Goal: Information Seeking & Learning: Check status

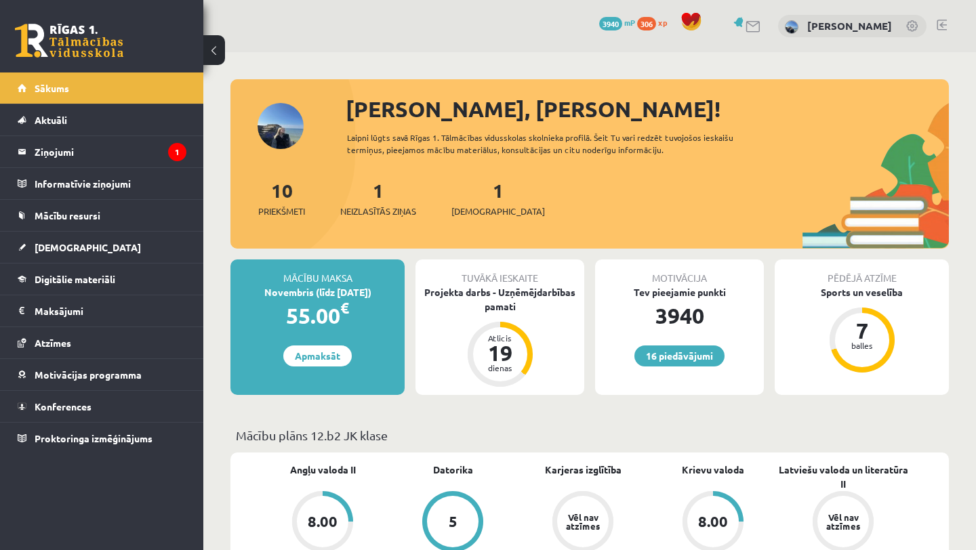
click at [374, 197] on div "1 Neizlasītās ziņas" at bounding box center [378, 197] width 76 height 42
click at [389, 207] on span "Neizlasītās ziņas" at bounding box center [378, 212] width 76 height 14
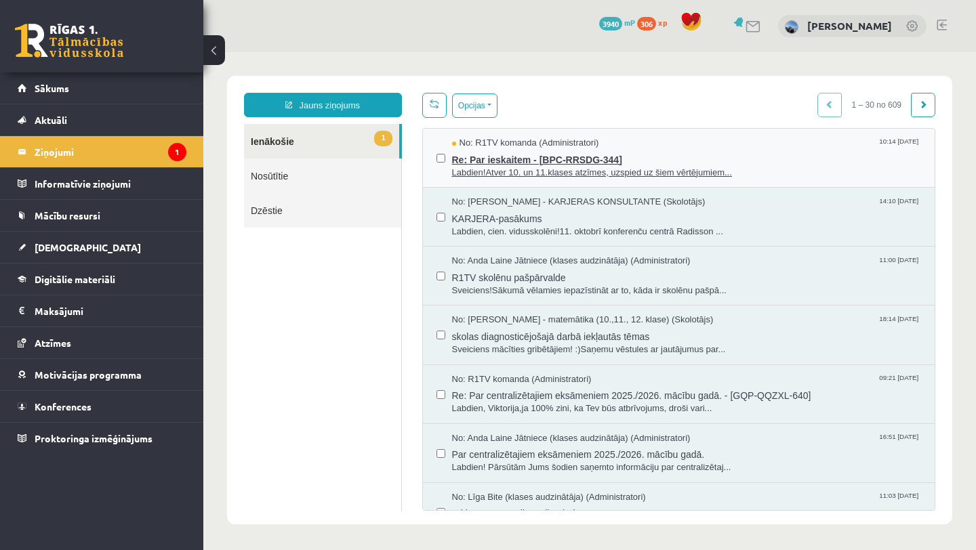
click at [509, 171] on span "Labdien!Atver 10. un 11.klases atzīmes, uzspied uz šiem vērtējumiem..." at bounding box center [687, 173] width 470 height 13
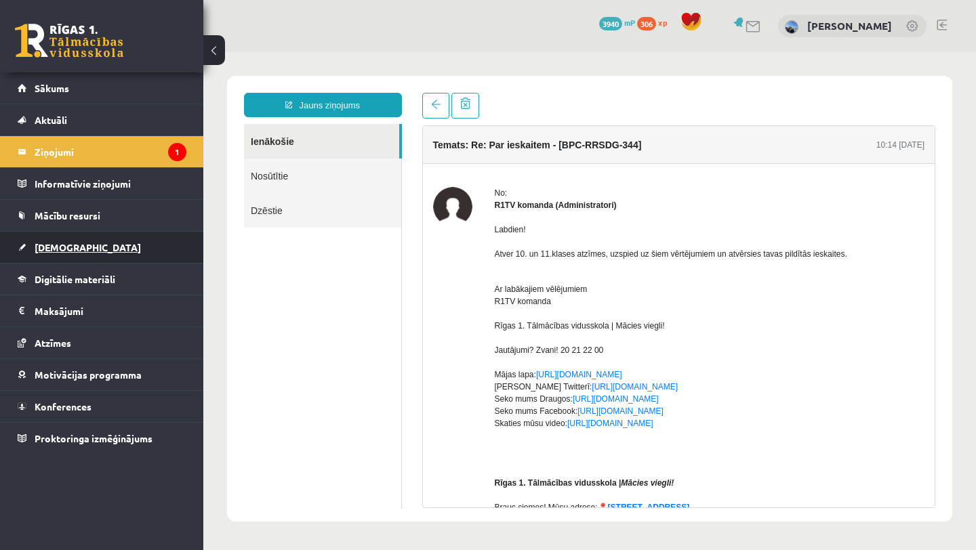
click at [70, 248] on span "[DEMOGRAPHIC_DATA]" at bounding box center [88, 247] width 106 height 12
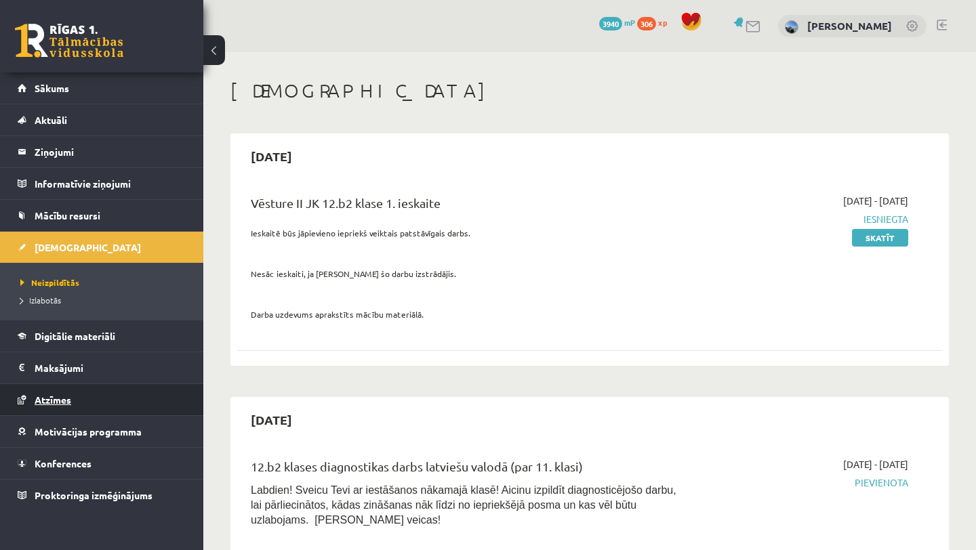
click at [56, 401] on span "Atzīmes" at bounding box center [53, 400] width 37 height 12
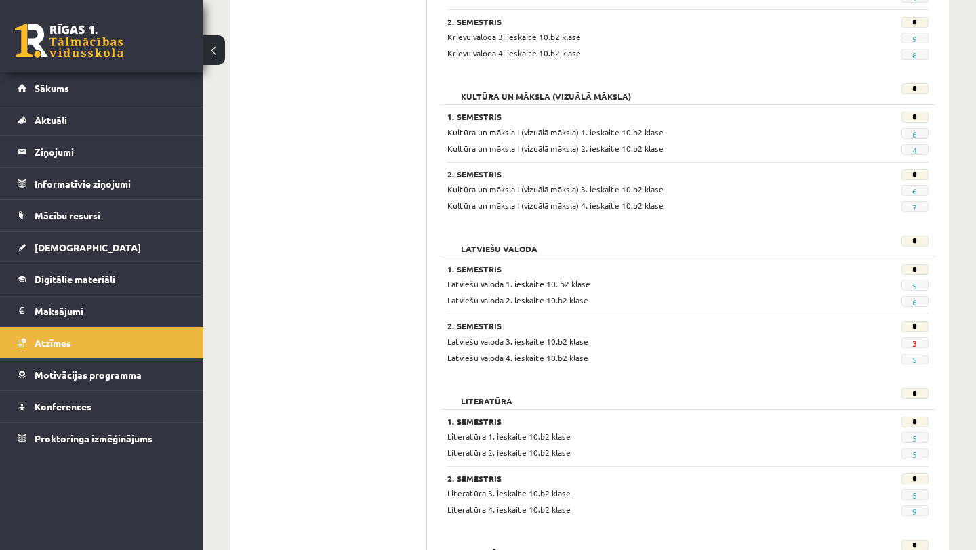
scroll to position [767, 0]
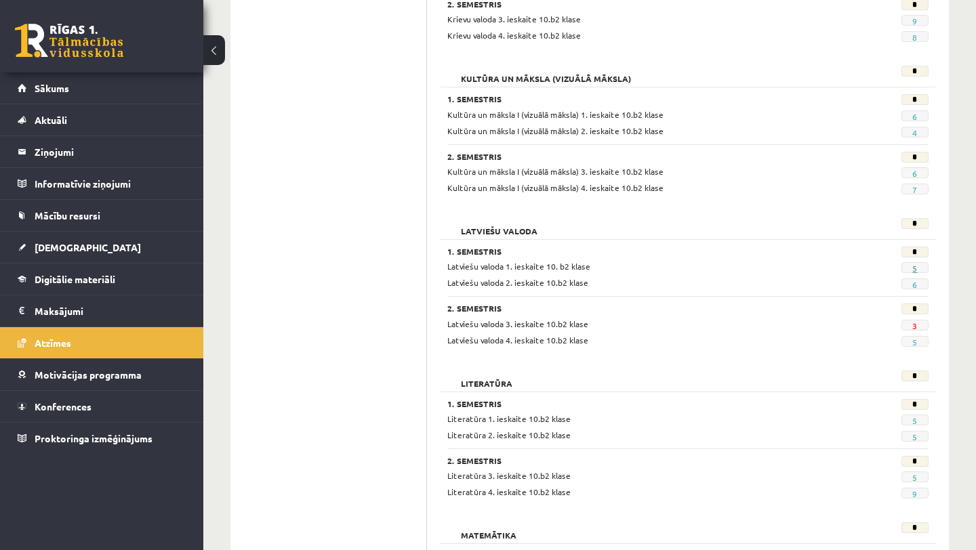
click at [914, 268] on link "5" at bounding box center [914, 268] width 5 height 11
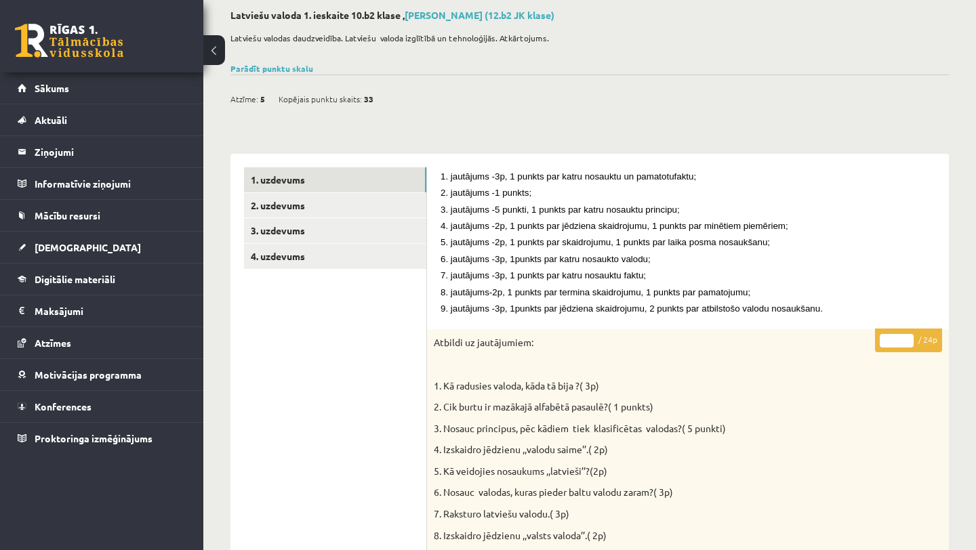
scroll to position [68, 0]
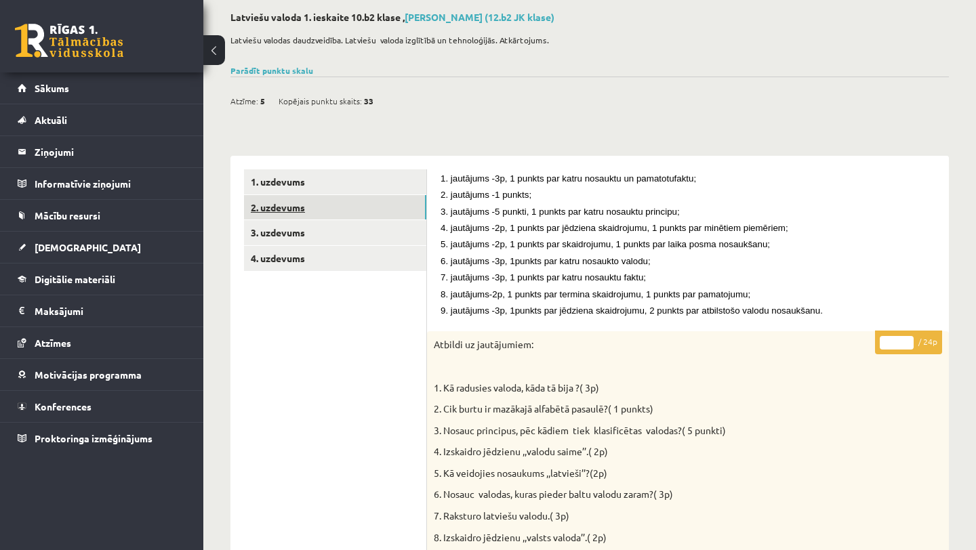
click at [382, 209] on link "2. uzdevums" at bounding box center [335, 207] width 182 height 25
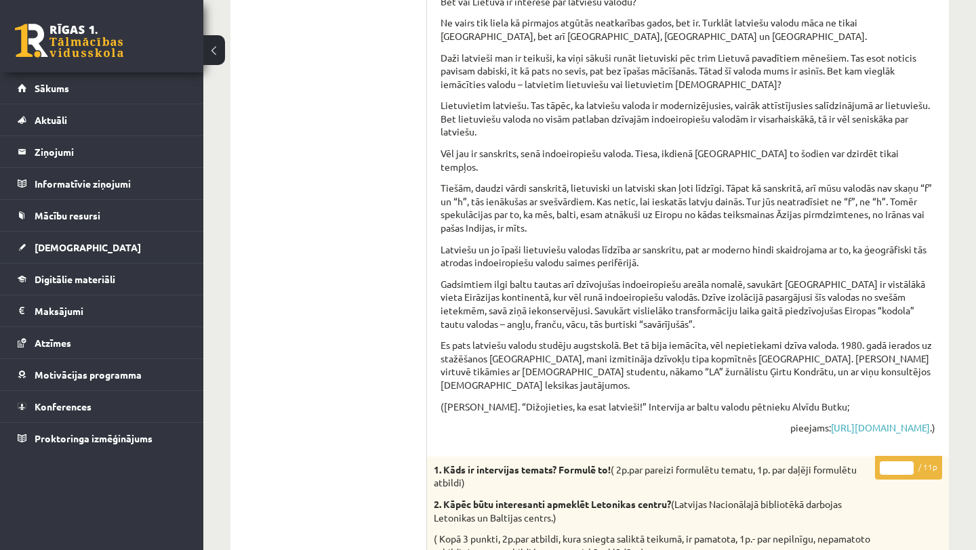
scroll to position [0, 0]
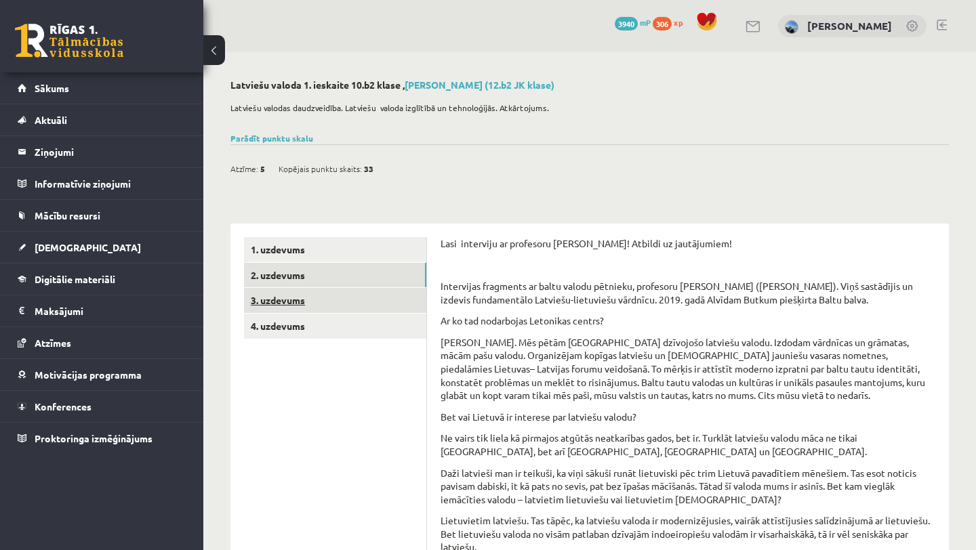
click at [357, 301] on link "3. uzdevums" at bounding box center [335, 300] width 182 height 25
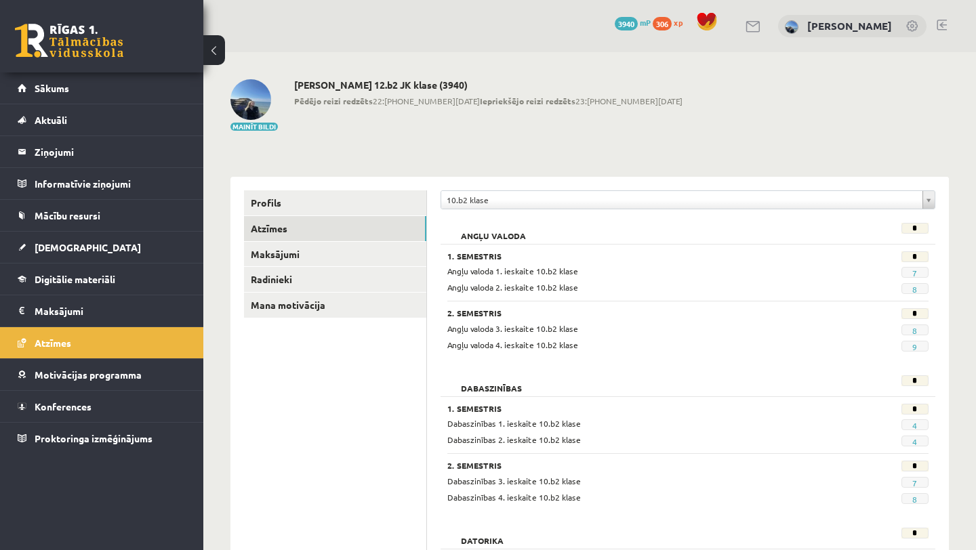
scroll to position [767, 0]
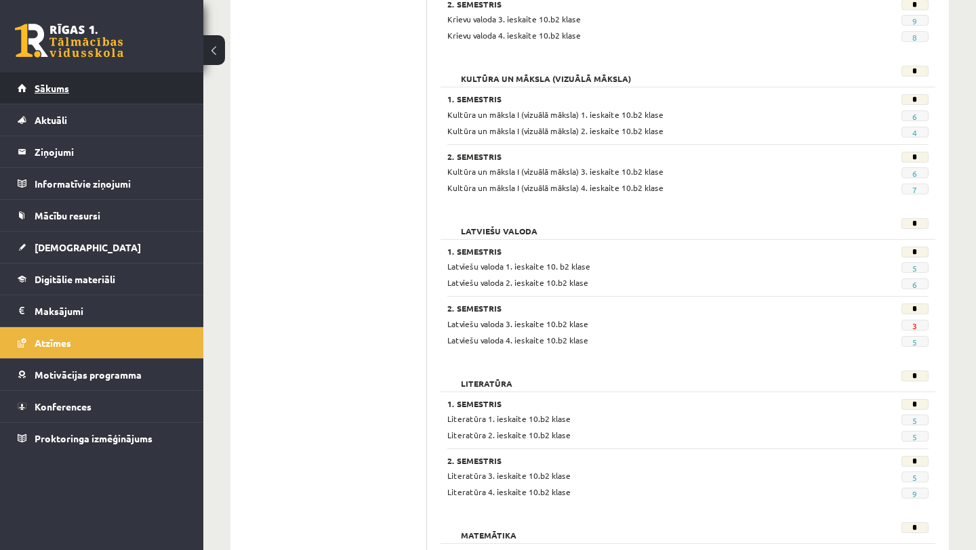
click at [60, 87] on span "Sākums" at bounding box center [52, 88] width 35 height 12
